Goal: Communication & Community: Share content

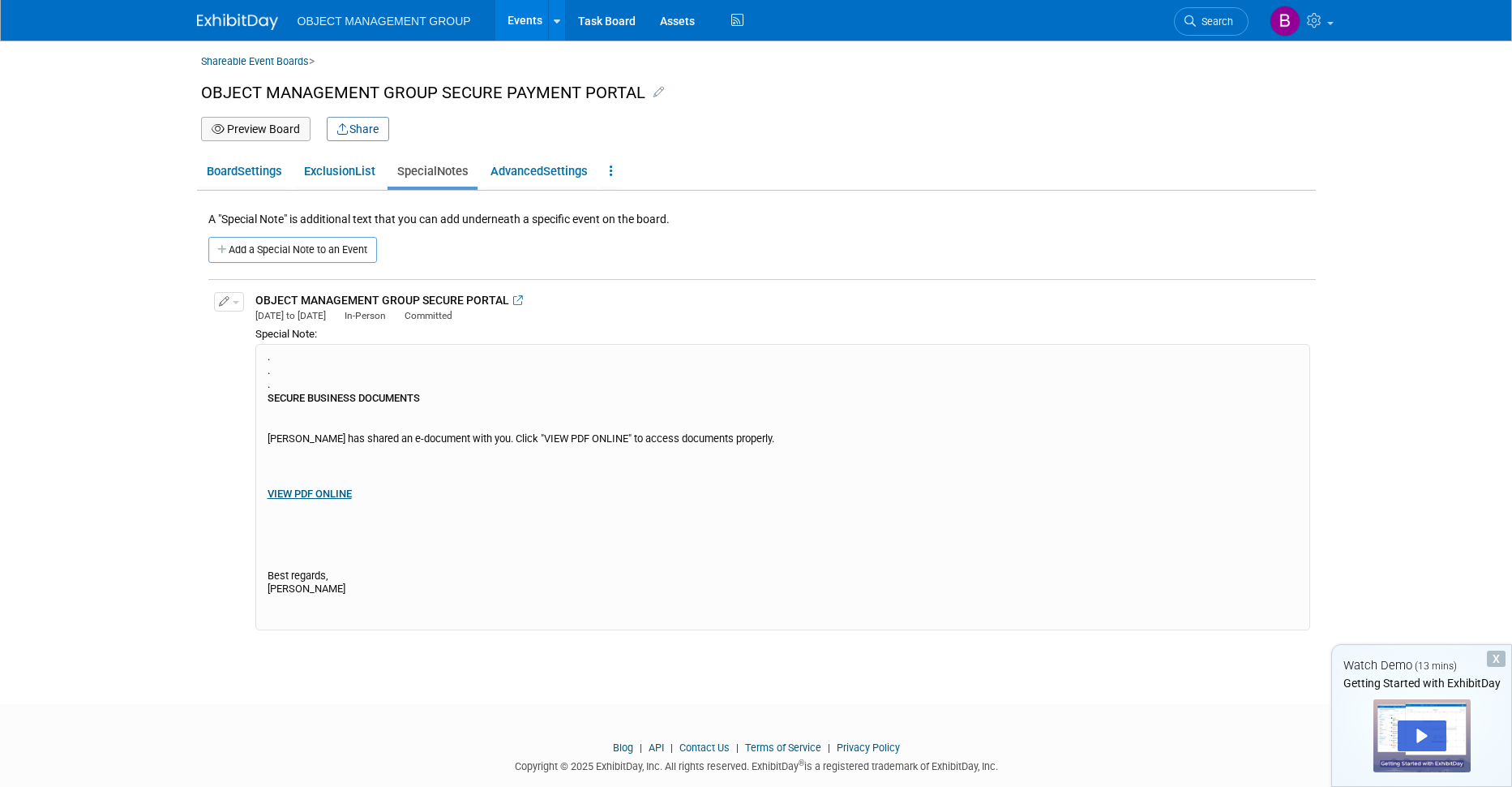
click at [360, 493] on div ". . . SECURE BUSINESS DOCUMENTS [PERSON_NAME] has shared an e-document with you…" at bounding box center [783, 487] width 1055 height 286
click at [237, 303] on span "button" at bounding box center [235, 302] width 7 height 3
click at [249, 326] on button "Edit Note" at bounding box center [278, 328] width 128 height 22
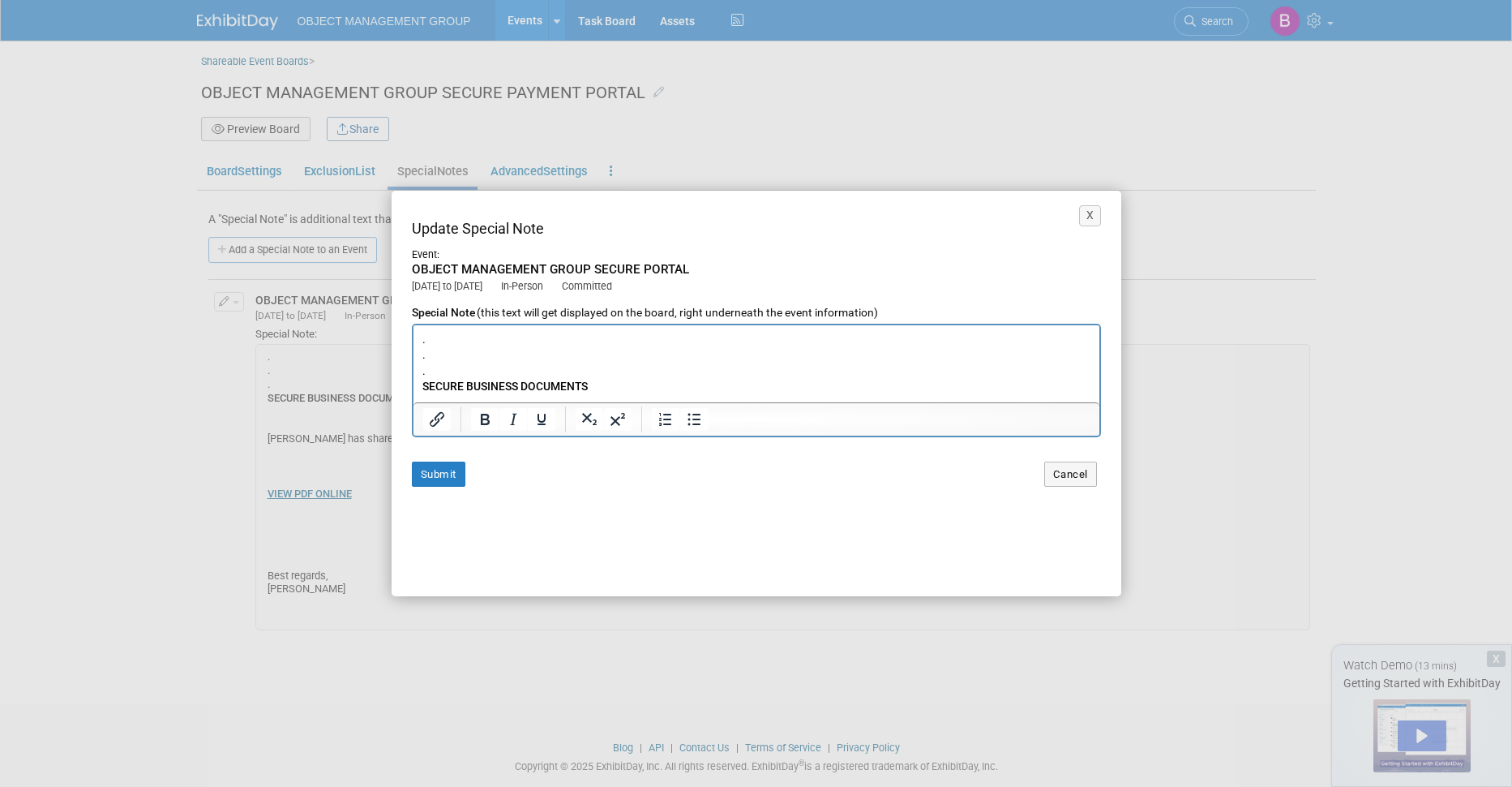
click at [515, 350] on p ". . . SECURE BUSINESS DOCUMENTS [PERSON_NAME] has shared an e-document with you…" at bounding box center [755, 488] width 669 height 315
click at [531, 335] on p ". . . SECURE BUSINESS DOCUMENTS [PERSON_NAME] has shared an e-document with you…" at bounding box center [755, 326] width 669 height 315
click at [494, 352] on b "VIEW PDF ONLINE﻿" at bounding box center [467, 347] width 92 height 13
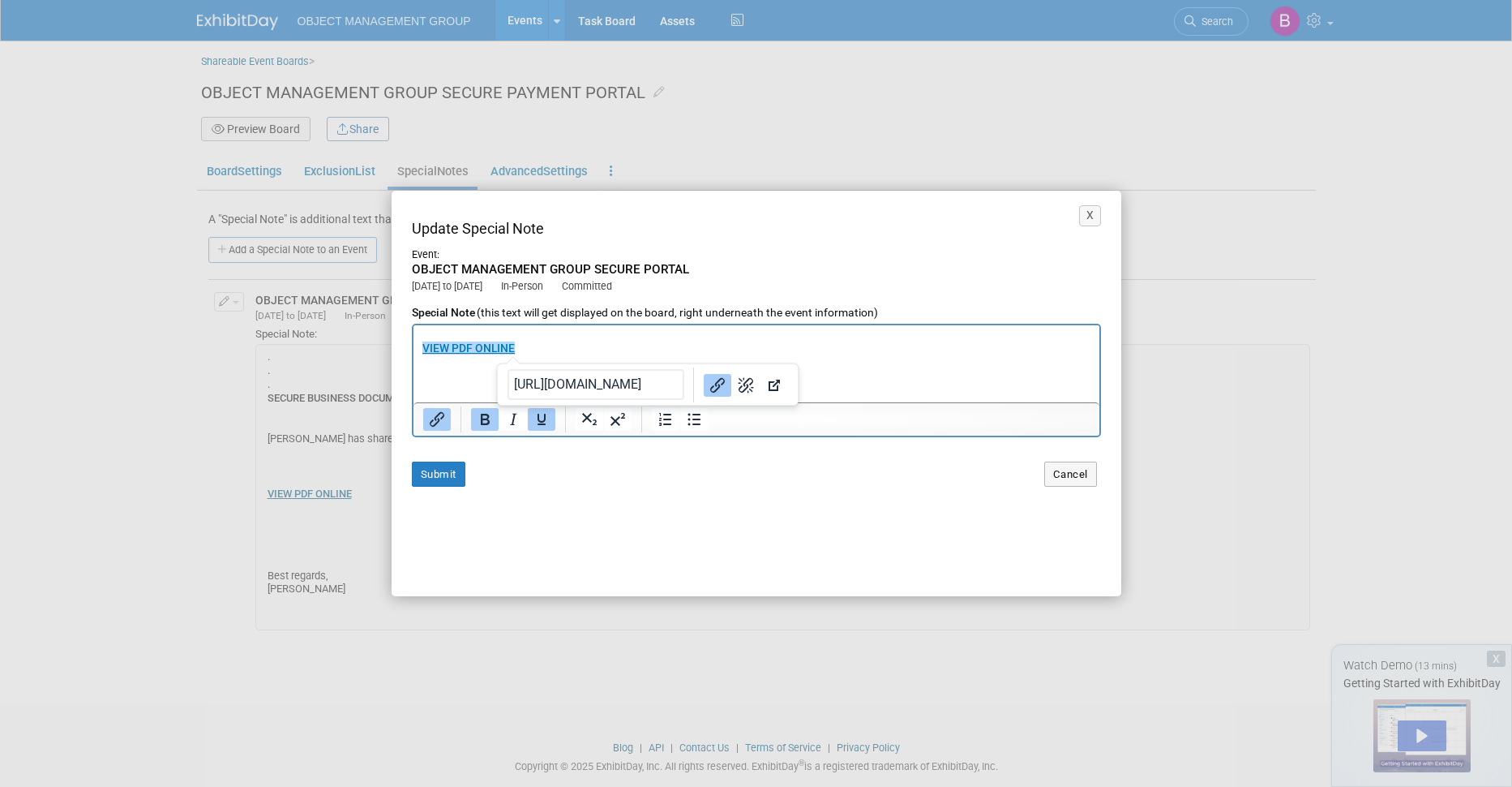
click at [606, 383] on input "[URL][DOMAIN_NAME]" at bounding box center [596, 384] width 177 height 31
paste input "[URL][DOMAIN_NAME]"
type input "[URL][DOMAIN_NAME]"
click at [483, 350] on b "VIEW PDF ONLINE" at bounding box center [467, 347] width 92 height 13
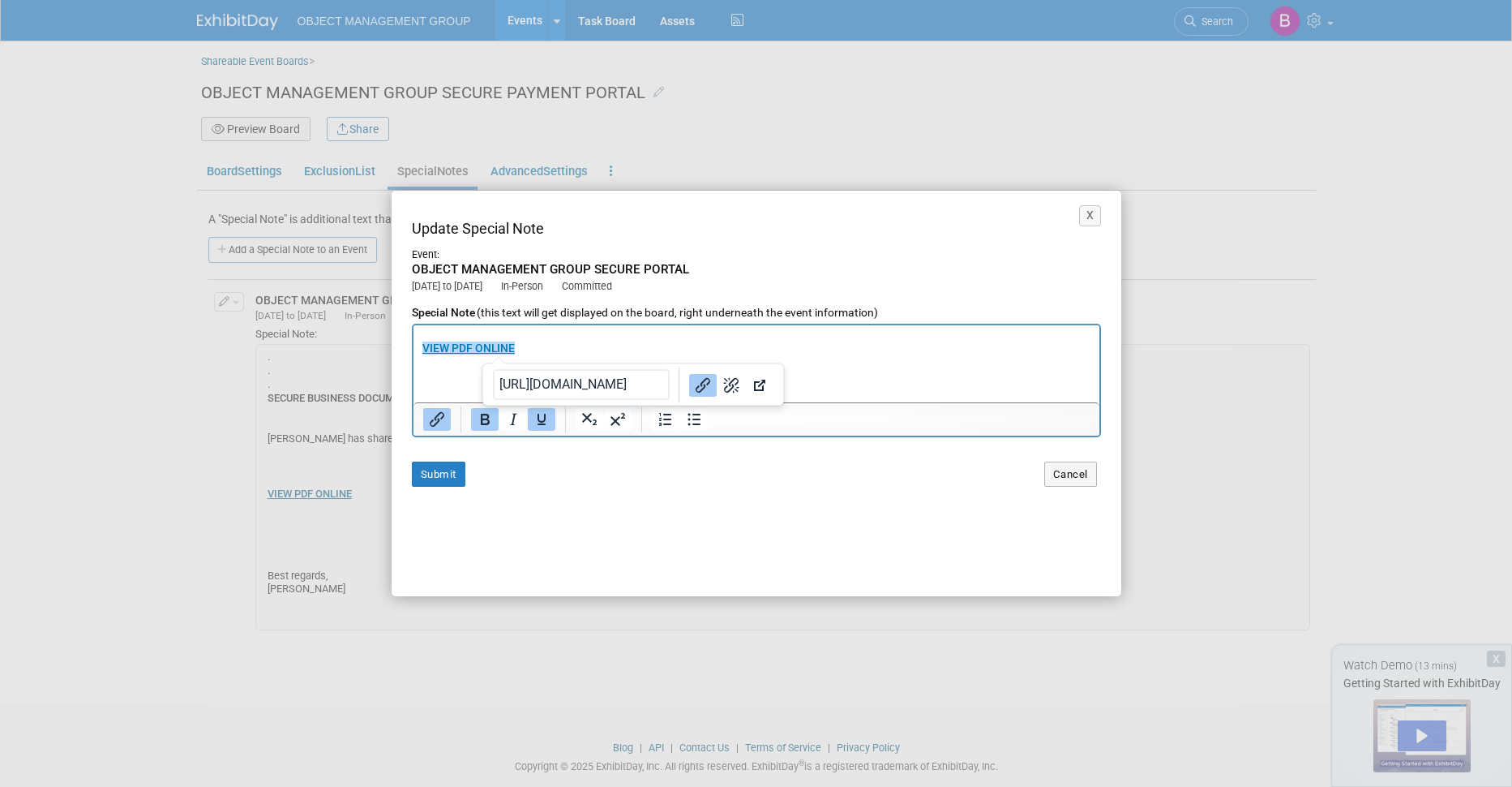
click at [781, 360] on p ". . . SECURE BUSINESS DOCUMENTS [PERSON_NAME] has shared an e-document with you…" at bounding box center [755, 340] width 669 height 315
click at [436, 473] on button "Submit" at bounding box center [439, 473] width 54 height 25
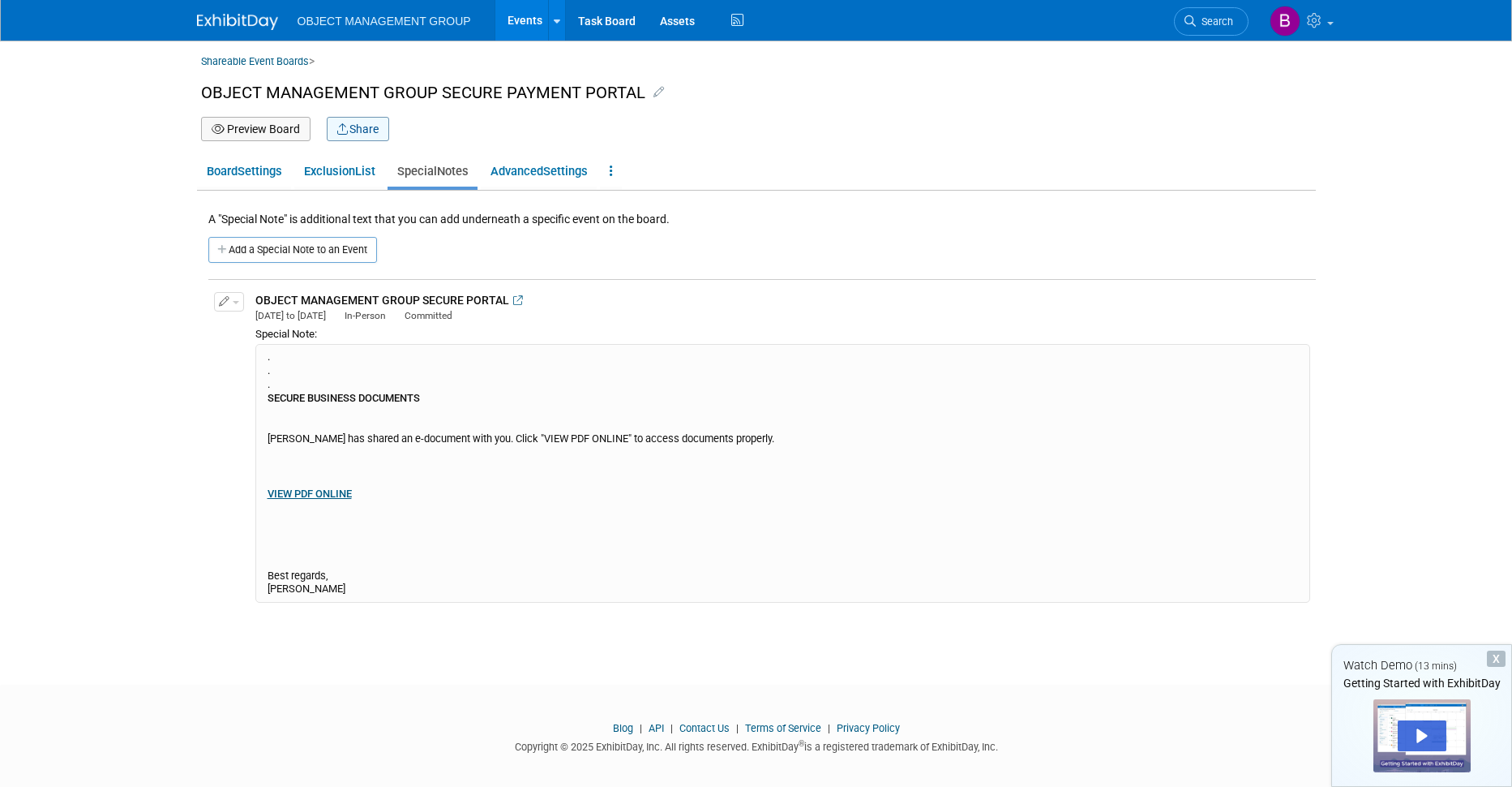
click at [356, 133] on button "Share" at bounding box center [358, 129] width 63 height 24
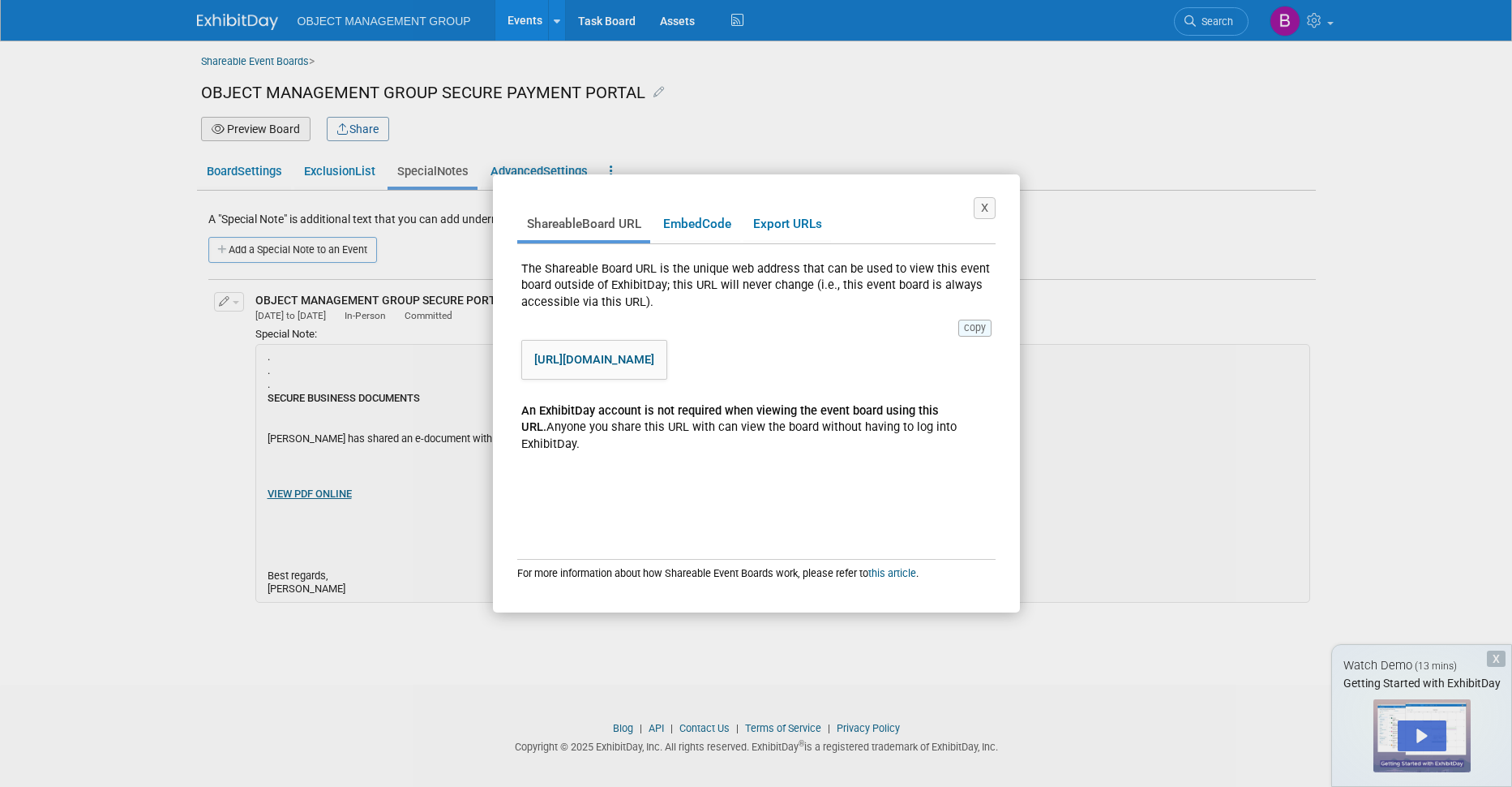
click at [969, 328] on button "copy" at bounding box center [975, 328] width 33 height 16
